Goal: Task Accomplishment & Management: Manage account settings

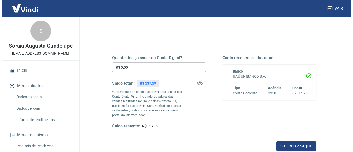
scroll to position [52, 0]
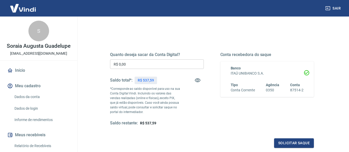
click at [126, 63] on input "R$ 0,00" at bounding box center [157, 64] width 94 height 10
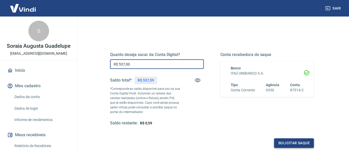
type input "R$ 537,00"
click at [291, 143] on button "Solicitar saque" at bounding box center [294, 144] width 40 height 10
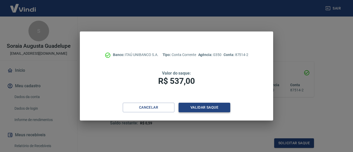
click at [206, 108] on button "Validar saque" at bounding box center [205, 108] width 52 height 10
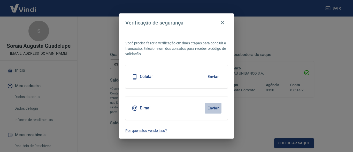
click at [206, 108] on button "Enviar" at bounding box center [213, 108] width 17 height 11
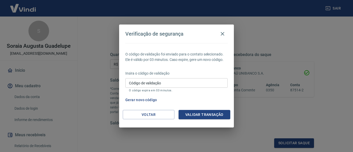
click at [134, 79] on div "Código de validação Código de validação O código expira em 03 minutos." at bounding box center [176, 85] width 102 height 14
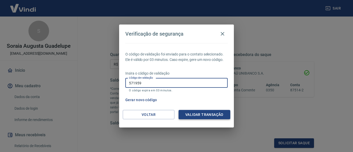
type input "571959"
click at [205, 114] on button "Validar transação" at bounding box center [205, 115] width 52 height 10
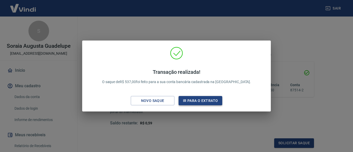
click at [206, 100] on button "Ir para o extrato" at bounding box center [201, 101] width 44 height 10
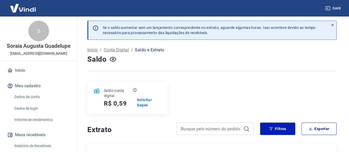
scroll to position [52, 0]
